Goal: Information Seeking & Learning: Compare options

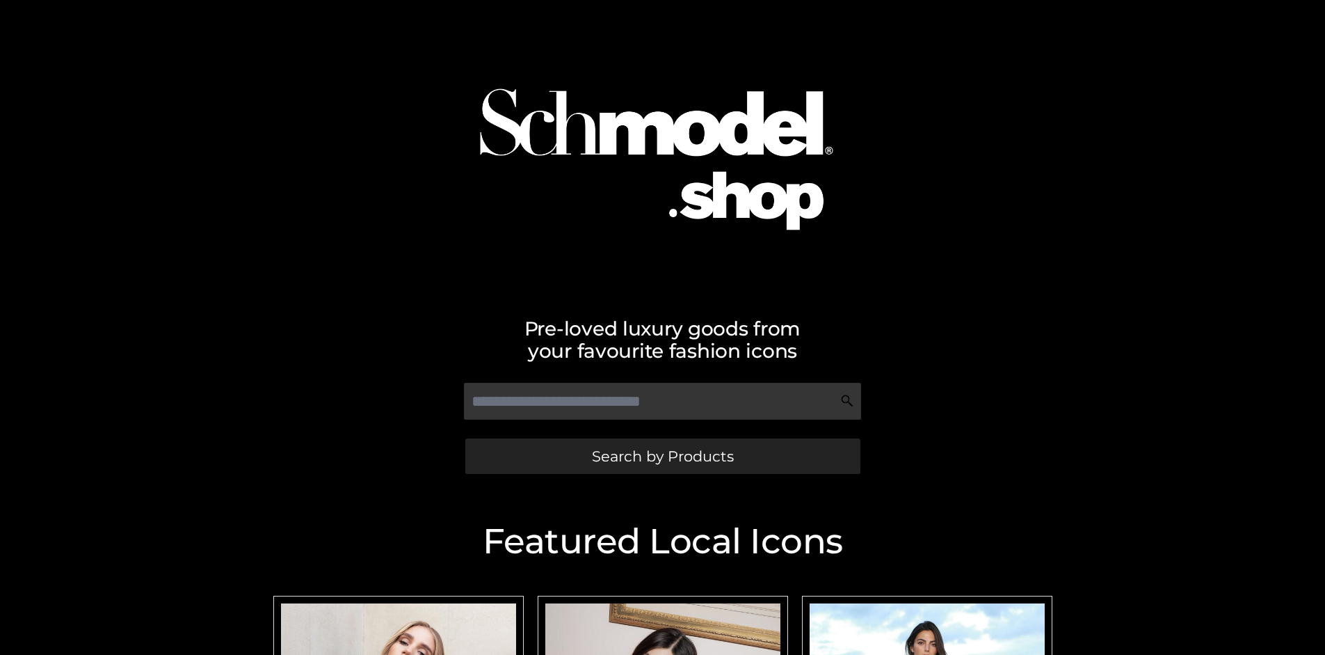
click at [662, 456] on span "Search by Products" at bounding box center [663, 456] width 142 height 15
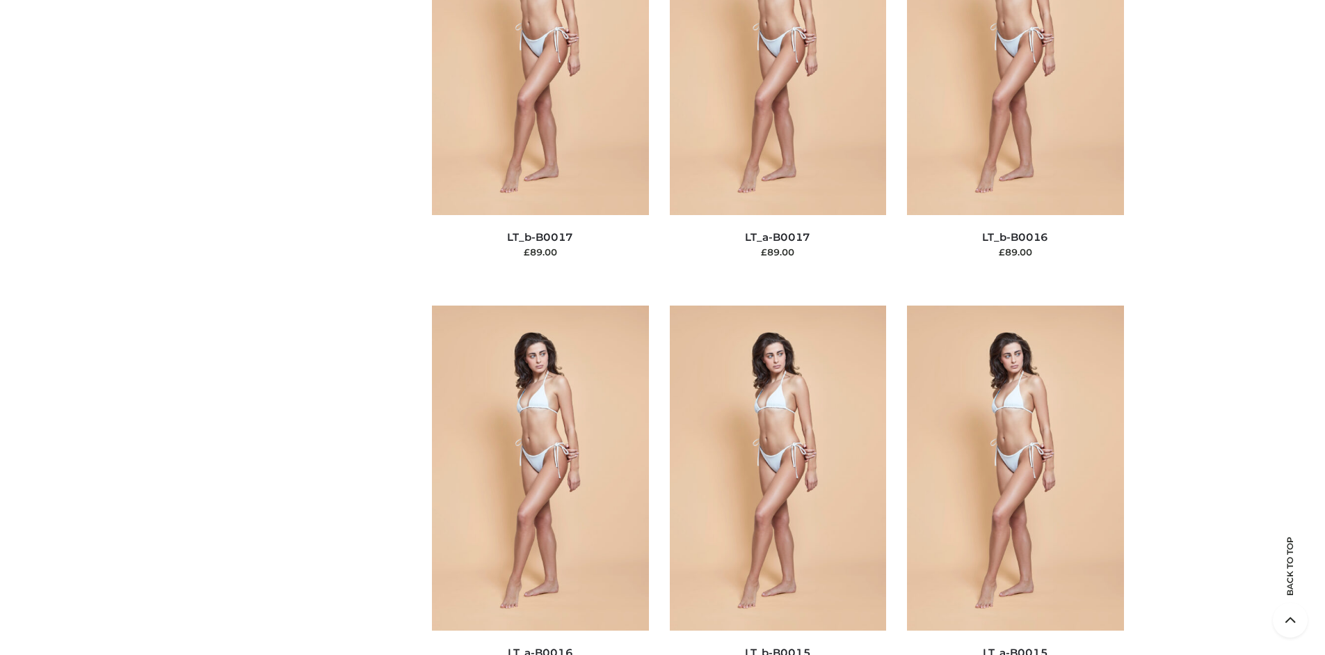
scroll to position [4669, 0]
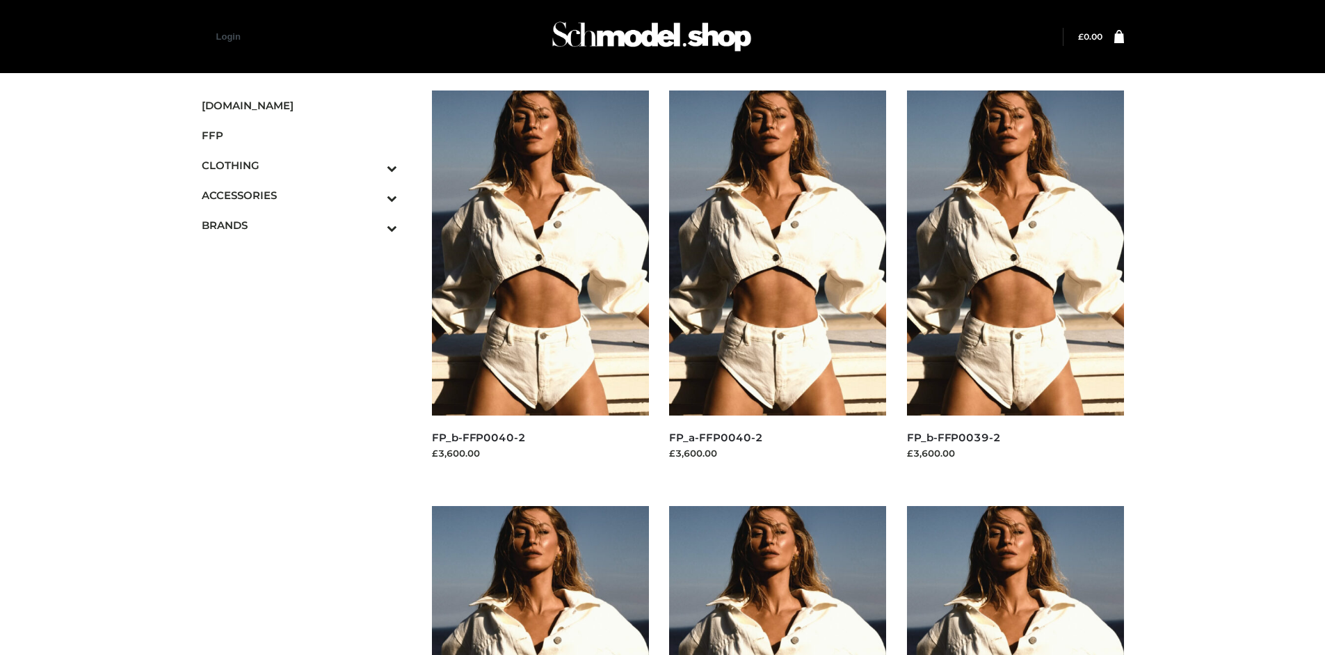
click at [1015, 284] on img at bounding box center [1015, 252] width 217 height 325
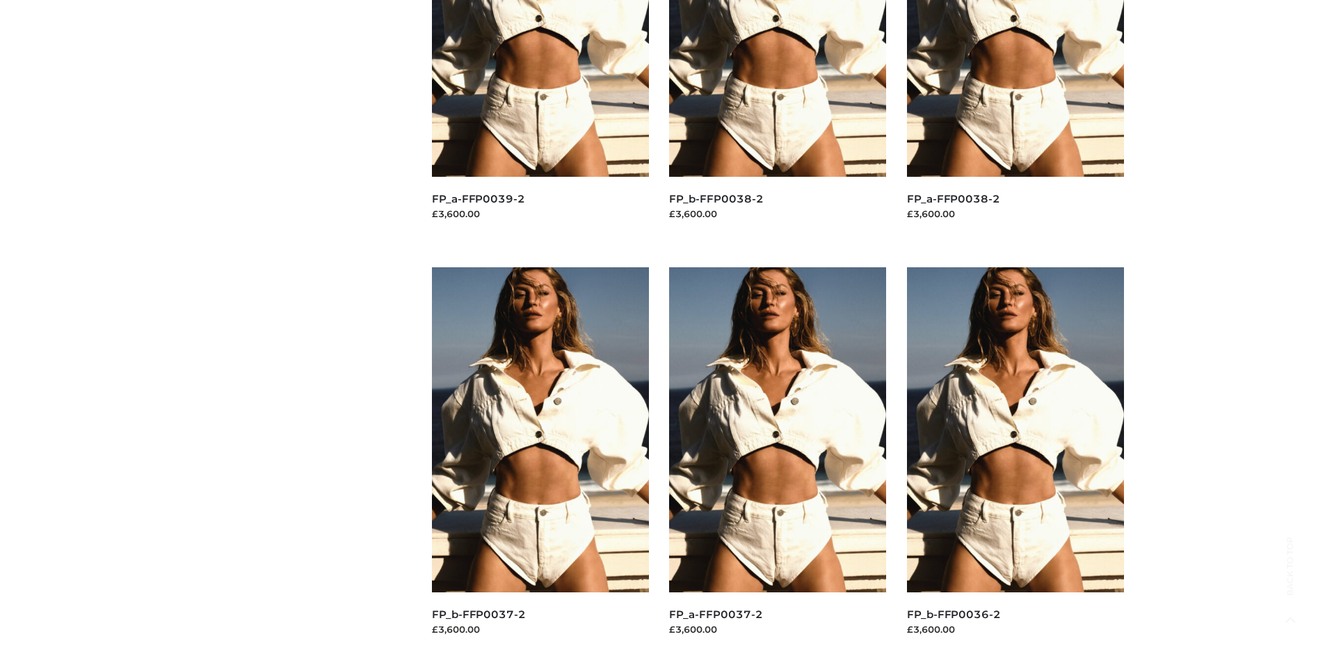
click at [540, 461] on img at bounding box center [540, 429] width 217 height 325
click at [1015, 461] on img at bounding box center [1015, 429] width 217 height 325
click at [778, 461] on img at bounding box center [777, 429] width 217 height 325
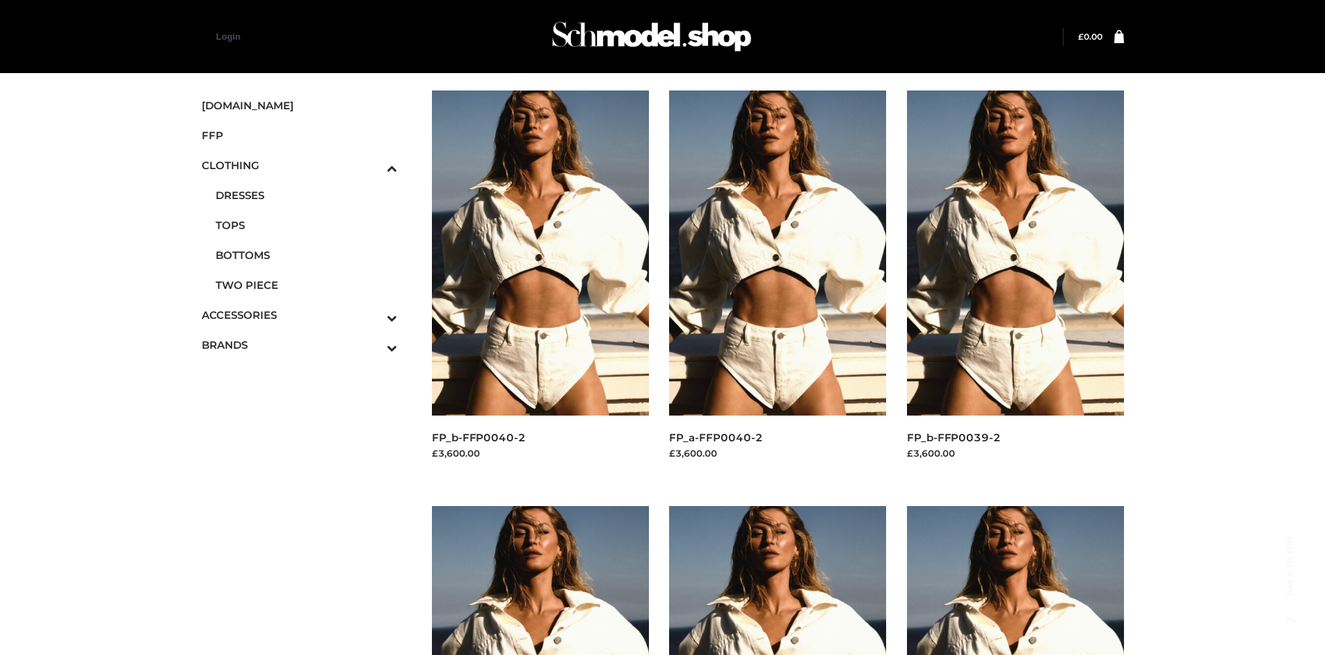
click at [306, 285] on span "TWO PIECE" at bounding box center [307, 285] width 182 height 16
click at [540, 284] on img at bounding box center [540, 252] width 217 height 325
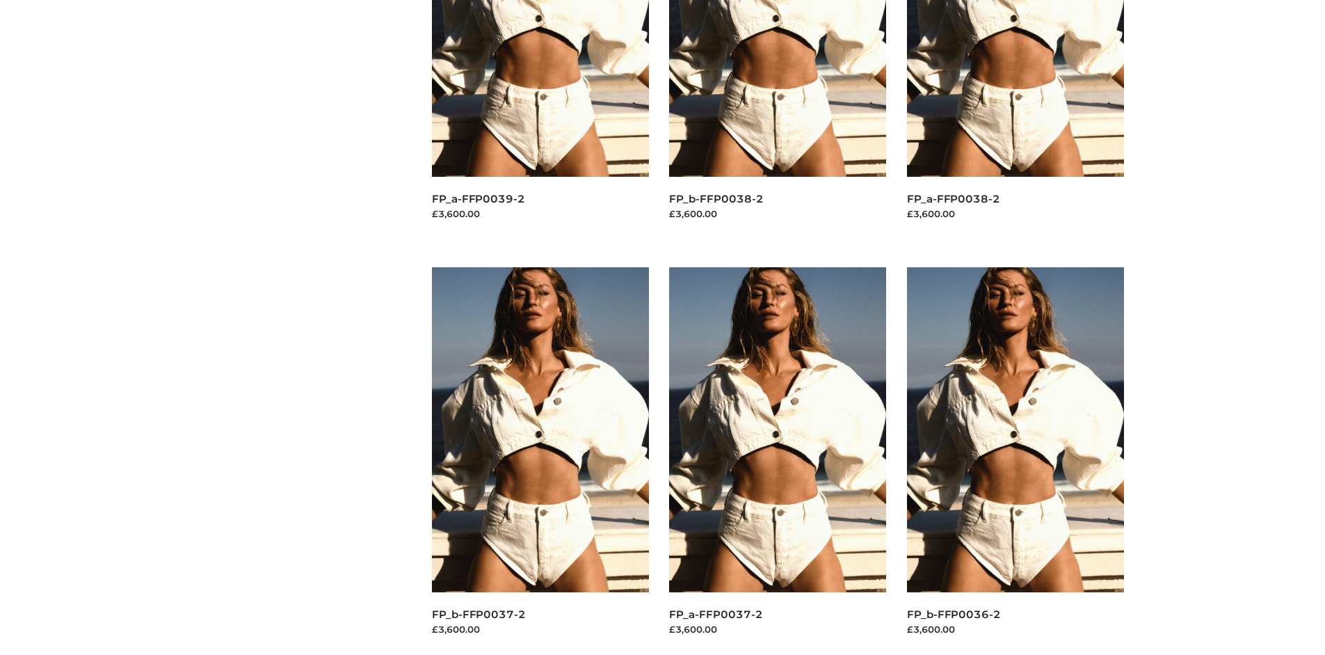
click at [1015, 461] on img at bounding box center [1015, 429] width 217 height 325
click at [778, 461] on img at bounding box center [777, 429] width 217 height 325
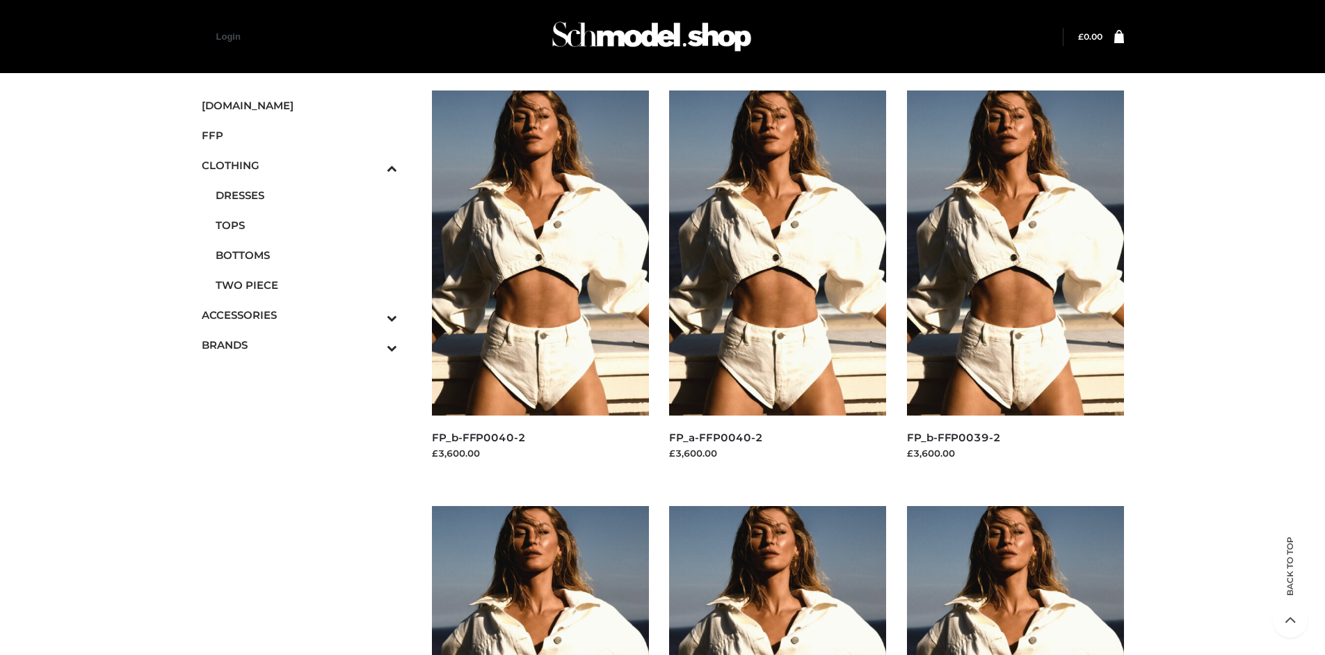
click at [1015, 284] on img at bounding box center [1015, 252] width 217 height 325
click at [373, 344] on icon "Toggle Submenu" at bounding box center [319, 347] width 156 height 16
click at [0, 0] on span "OPP SWIMWEAR" at bounding box center [0, 0] width 0 height 0
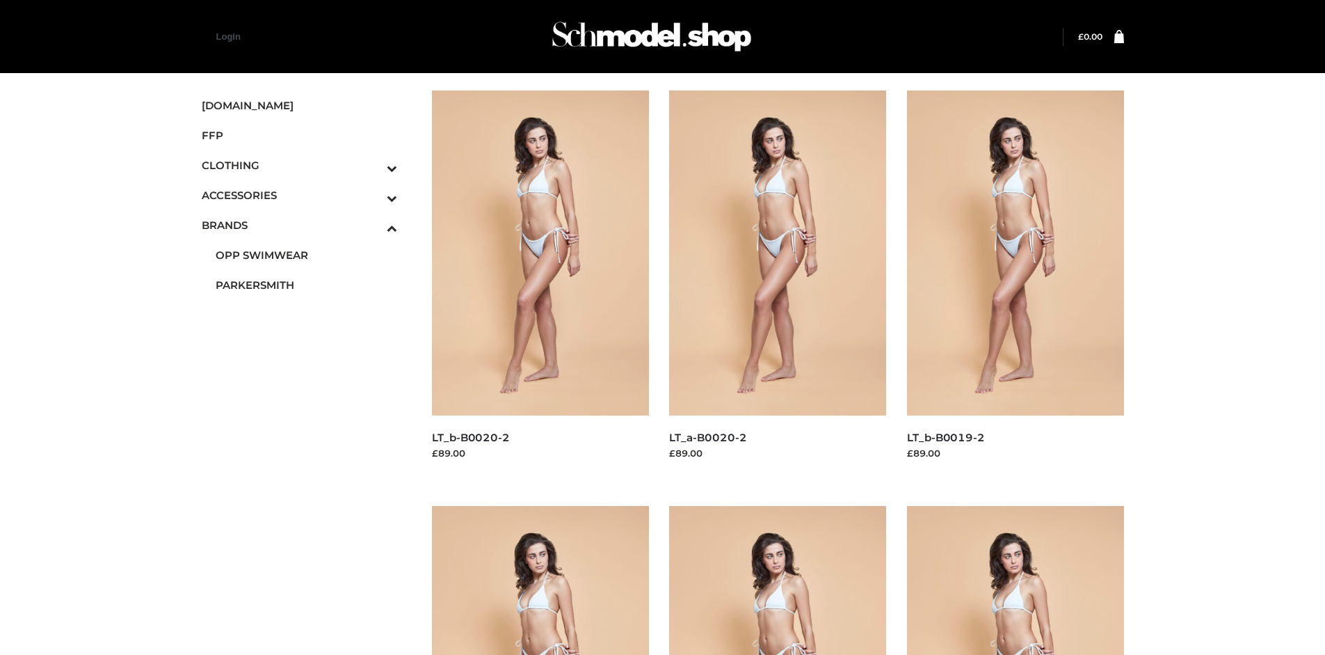
click at [778, 580] on img at bounding box center [777, 668] width 217 height 325
click at [778, 284] on img at bounding box center [777, 252] width 217 height 325
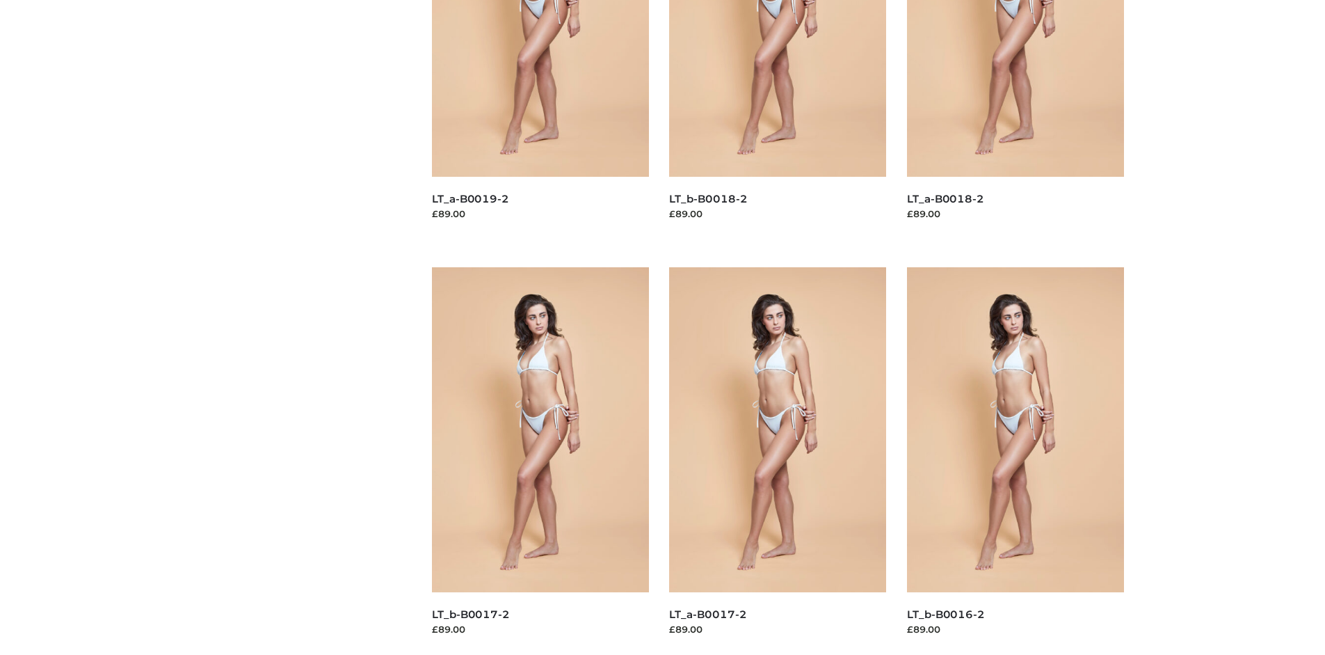
click at [1015, 461] on img at bounding box center [1015, 429] width 217 height 325
click at [540, 461] on img at bounding box center [540, 429] width 217 height 325
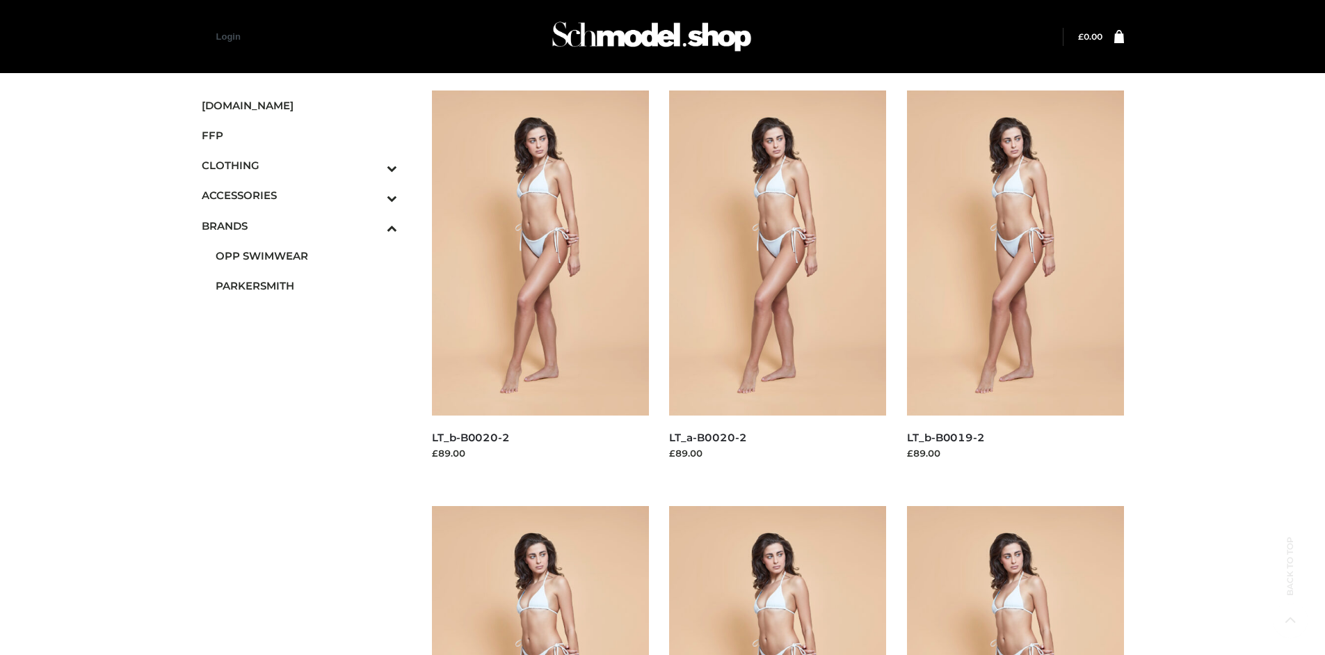
click at [306, 217] on span "BAGS" at bounding box center [307, 225] width 182 height 16
